Goal: Entertainment & Leisure: Consume media (video, audio)

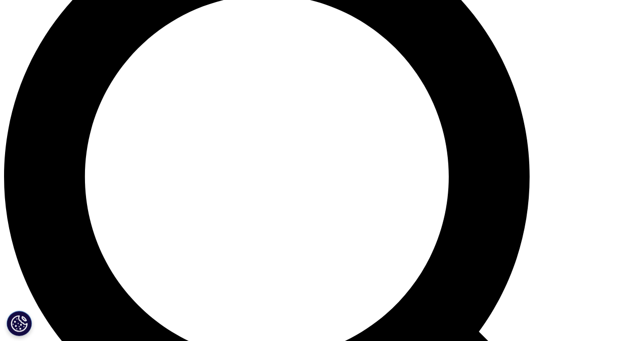
scroll to position [708, 0]
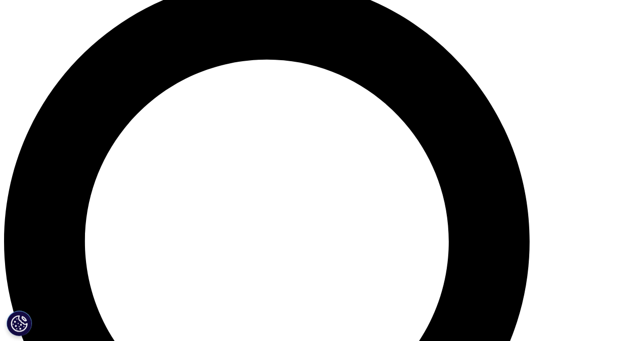
drag, startPoint x: 554, startPoint y: 247, endPoint x: 411, endPoint y: 257, distance: 143.1
drag, startPoint x: 416, startPoint y: 251, endPoint x: 170, endPoint y: 264, distance: 246.8
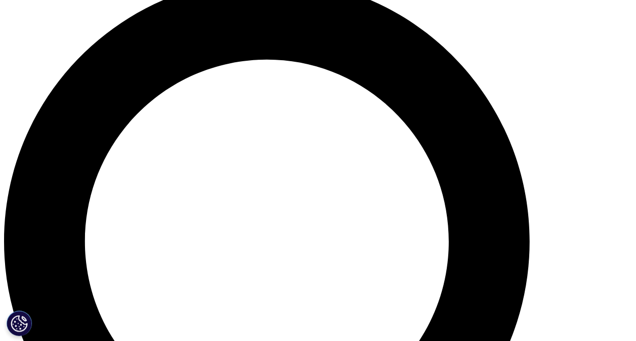
drag, startPoint x: 169, startPoint y: 251, endPoint x: 144, endPoint y: 251, distance: 25.3
drag, startPoint x: 143, startPoint y: 251, endPoint x: 204, endPoint y: 245, distance: 61.5
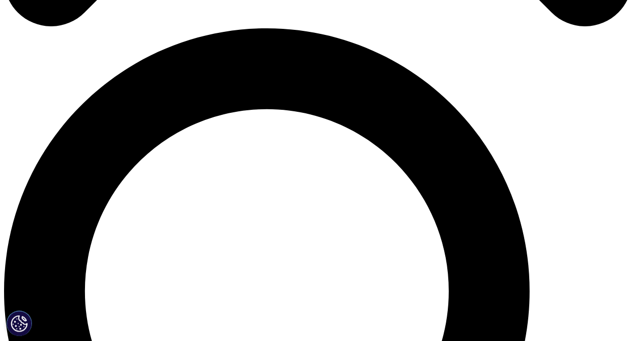
scroll to position [615, 0]
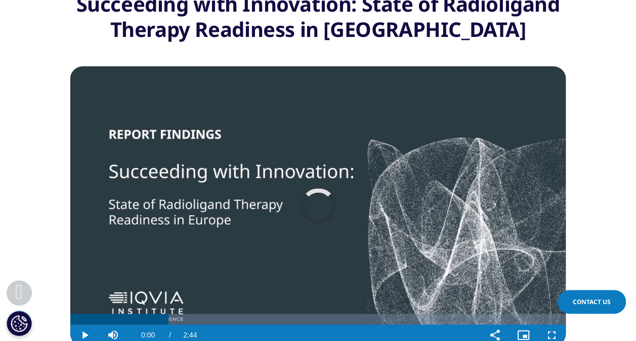
click at [250, 254] on video "Video Player" at bounding box center [317, 205] width 495 height 279
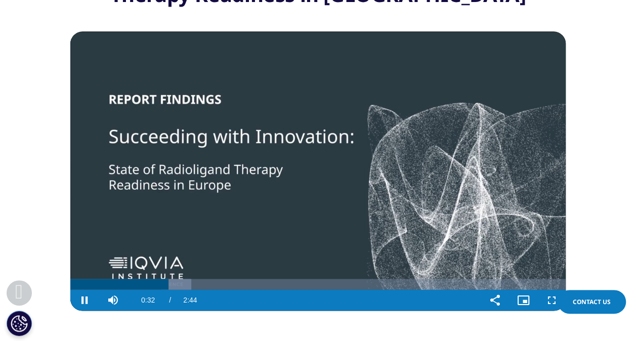
scroll to position [666, 0]
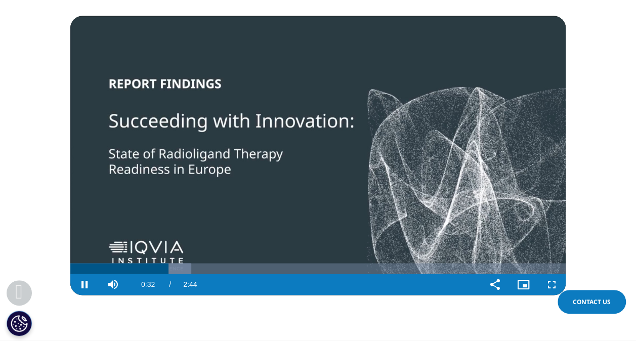
click at [246, 191] on video "Video Player" at bounding box center [317, 155] width 495 height 279
drag, startPoint x: 180, startPoint y: 249, endPoint x: 150, endPoint y: 247, distance: 29.9
click at [150, 263] on div "Loaded : 30.20% 0:26 0:26" at bounding box center [317, 268] width 495 height 11
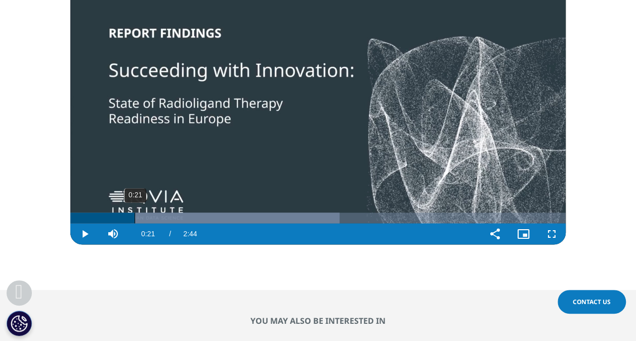
drag, startPoint x: 147, startPoint y: 203, endPoint x: 134, endPoint y: 204, distance: 12.7
click at [134, 213] on div "Loaded : 54.39% 0:21 0:21" at bounding box center [317, 218] width 495 height 11
click at [380, 148] on video "Video Player" at bounding box center [317, 104] width 495 height 279
click at [379, 147] on video "Video Player" at bounding box center [317, 104] width 495 height 279
click at [362, 155] on video "Video Player" at bounding box center [317, 104] width 495 height 279
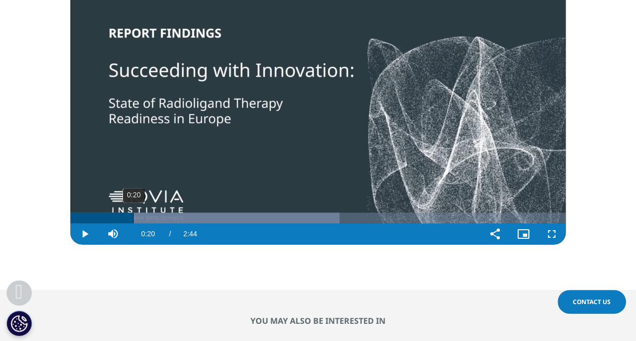
click at [133, 213] on div "Loaded : 54.39% 0:20 0:20" at bounding box center [317, 218] width 495 height 11
drag, startPoint x: 134, startPoint y: 201, endPoint x: 118, endPoint y: 202, distance: 15.3
click at [118, 213] on div "Loaded : 54.39% 0:16 0:16" at bounding box center [317, 218] width 495 height 11
click at [327, 125] on video "Video Player" at bounding box center [317, 104] width 495 height 279
